Goal: Task Accomplishment & Management: Complete application form

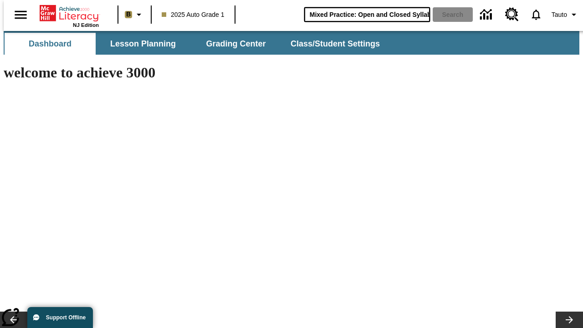
scroll to position [0, 13]
type input "Mixed Practice: Open and Closed Syllables"
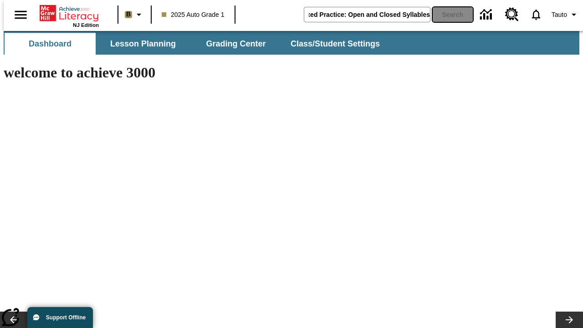
click at [447, 15] on button "Search" at bounding box center [453, 14] width 40 height 15
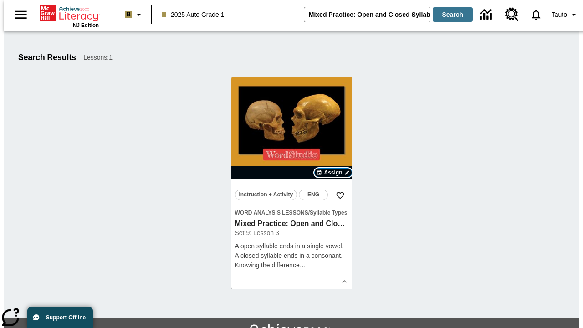
click at [333, 173] on span "Assign" at bounding box center [333, 172] width 18 height 8
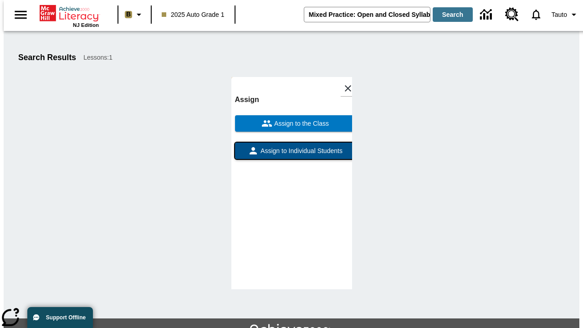
click at [291, 146] on span "Assign to Individual Students" at bounding box center [301, 151] width 84 height 10
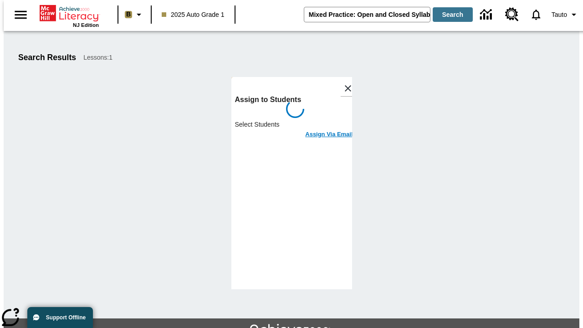
scroll to position [50, 0]
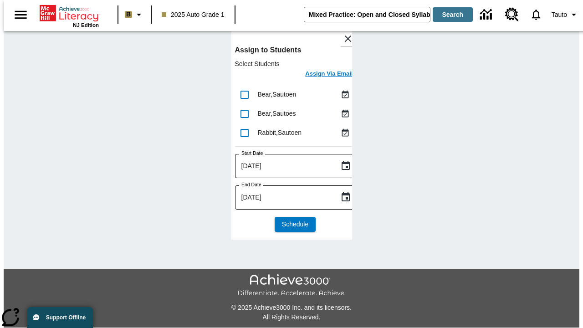
click at [244, 94] on input "lesson details" at bounding box center [244, 94] width 19 height 19
checkbox input "true"
click at [244, 113] on input "lesson details" at bounding box center [244, 113] width 19 height 19
checkbox input "true"
click at [244, 133] on input "lesson details" at bounding box center [244, 132] width 19 height 19
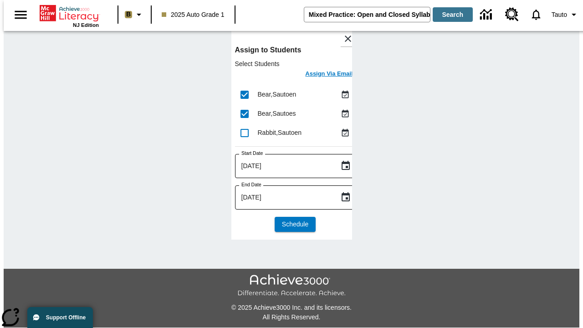
checkbox input "true"
click at [340, 166] on icon "Choose date, selected date is Aug 21, 2025" at bounding box center [345, 165] width 11 height 11
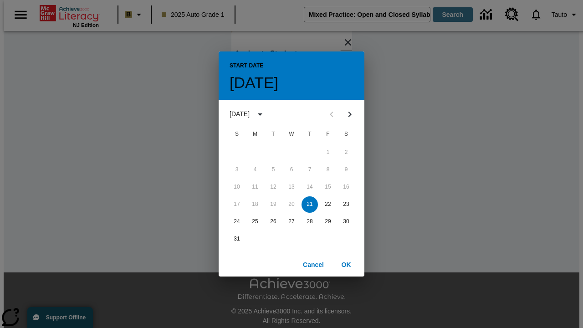
click at [310, 204] on button "21" at bounding box center [309, 204] width 16 height 16
click at [346, 264] on button "OK" at bounding box center [346, 264] width 29 height 17
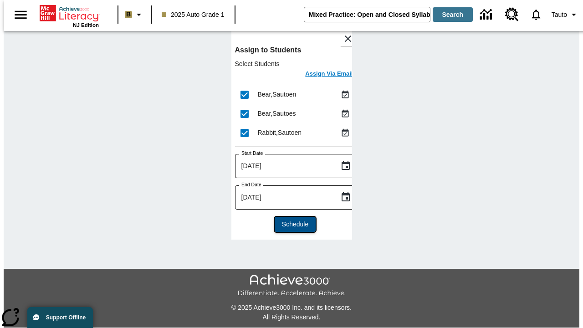
click at [291, 224] on span "Schedule" at bounding box center [295, 224] width 26 height 10
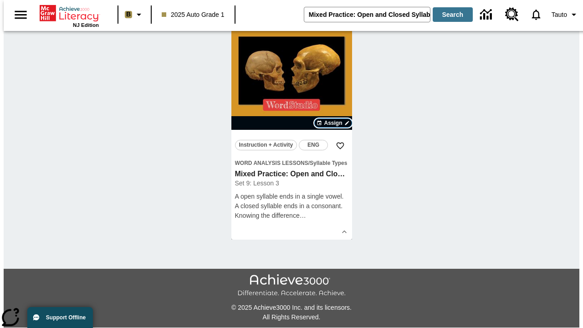
click at [333, 127] on span "Assign" at bounding box center [333, 123] width 18 height 8
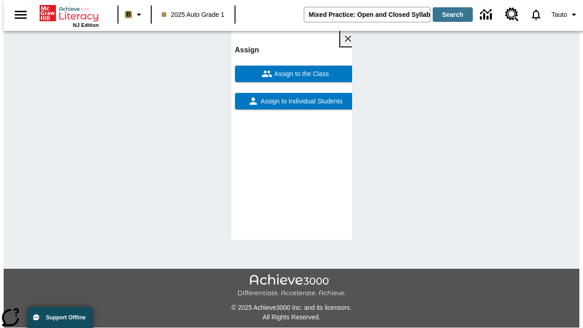
scroll to position [0, 0]
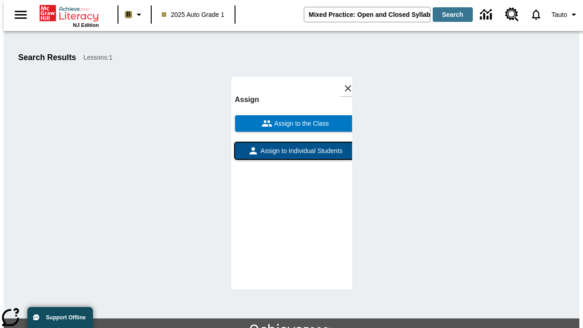
click at [291, 155] on span "Assign to Individual Students" at bounding box center [301, 151] width 84 height 10
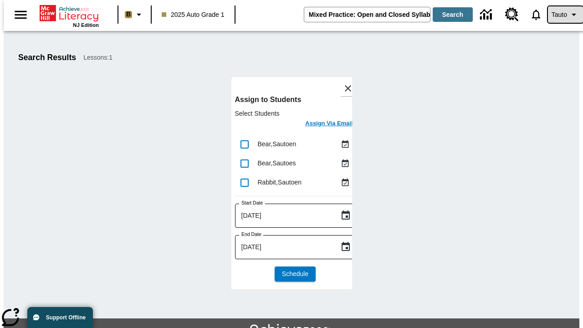
click at [561, 15] on span "Tauto" at bounding box center [558, 15] width 15 height 10
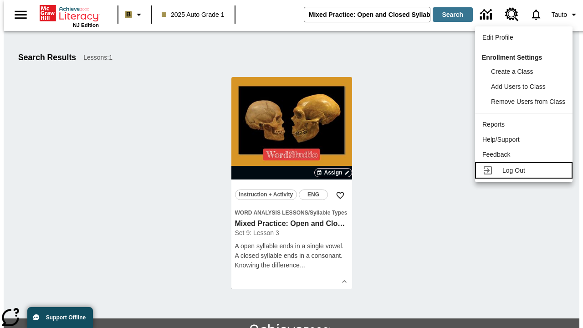
click at [525, 170] on span "Log Out" at bounding box center [513, 170] width 23 height 7
